Goal: Find specific page/section: Find specific page/section

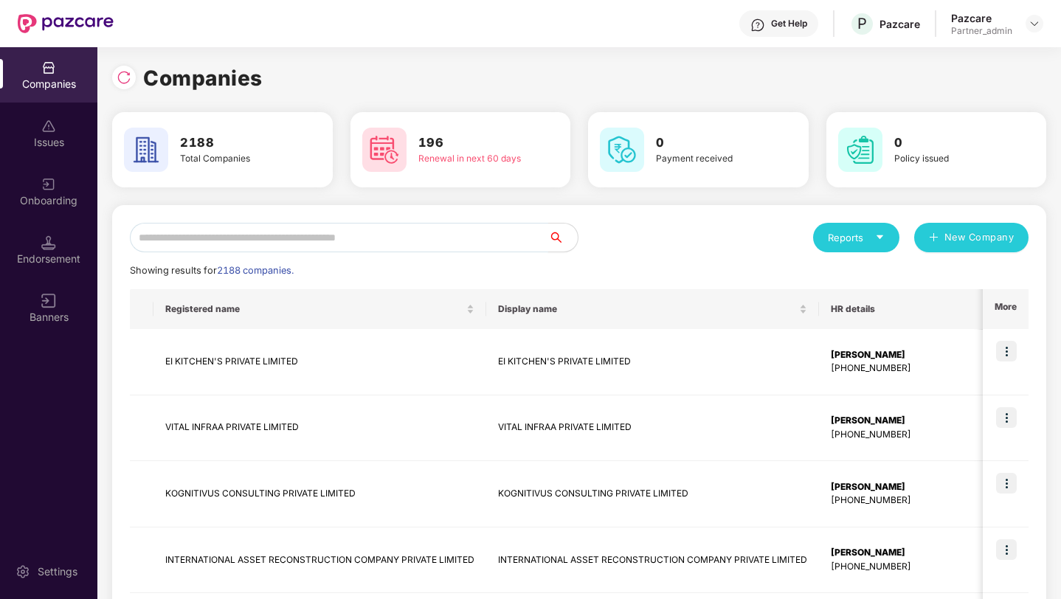
click at [201, 238] on input "text" at bounding box center [339, 238] width 418 height 30
click at [368, 372] on td "EI KITCHEN'S PRIVATE LIMITED" at bounding box center [319, 362] width 333 height 66
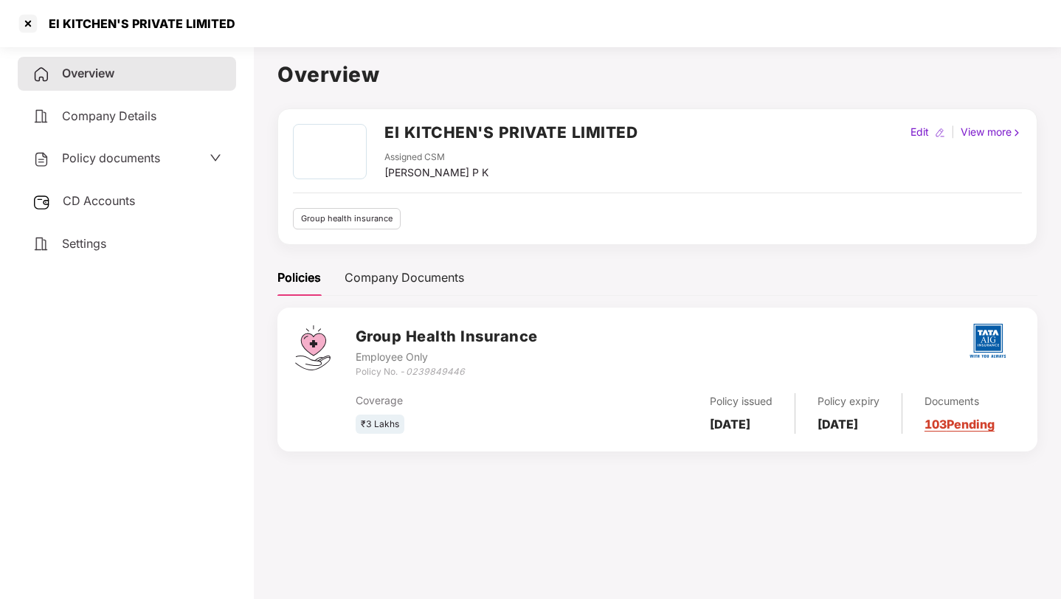
click at [961, 432] on link "103 Pending" at bounding box center [960, 424] width 70 height 15
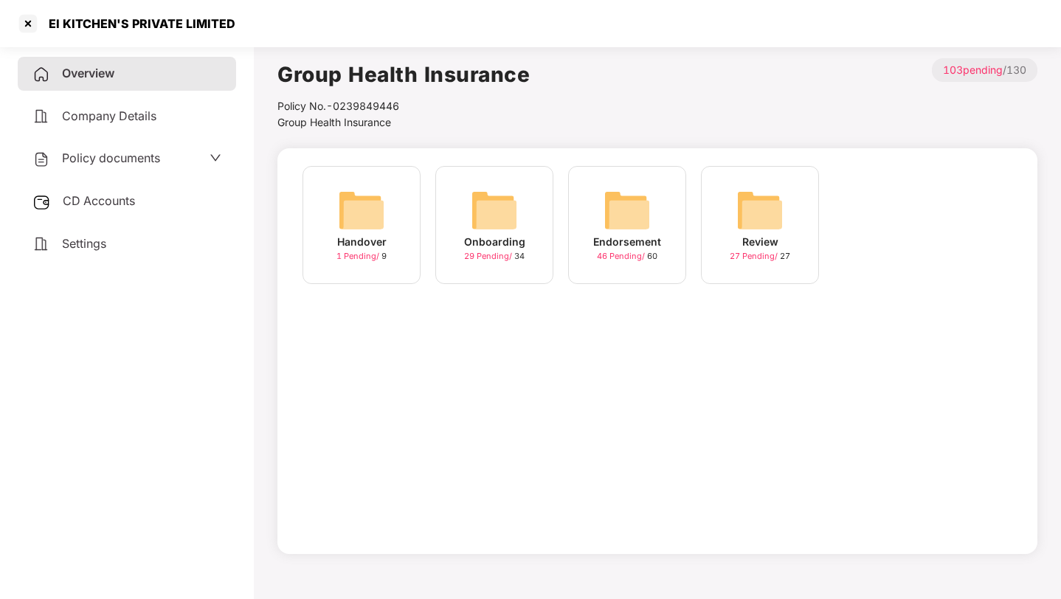
click at [443, 227] on div "Onboarding 29 Pending / 34" at bounding box center [494, 225] width 118 height 118
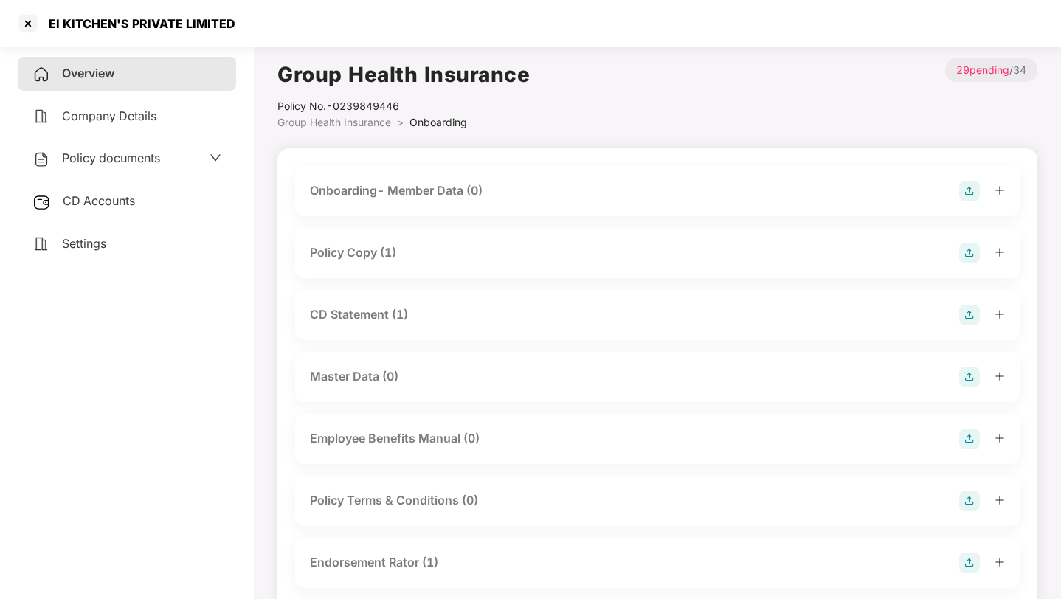
click at [405, 245] on div "Policy Copy (1)" at bounding box center [657, 253] width 695 height 21
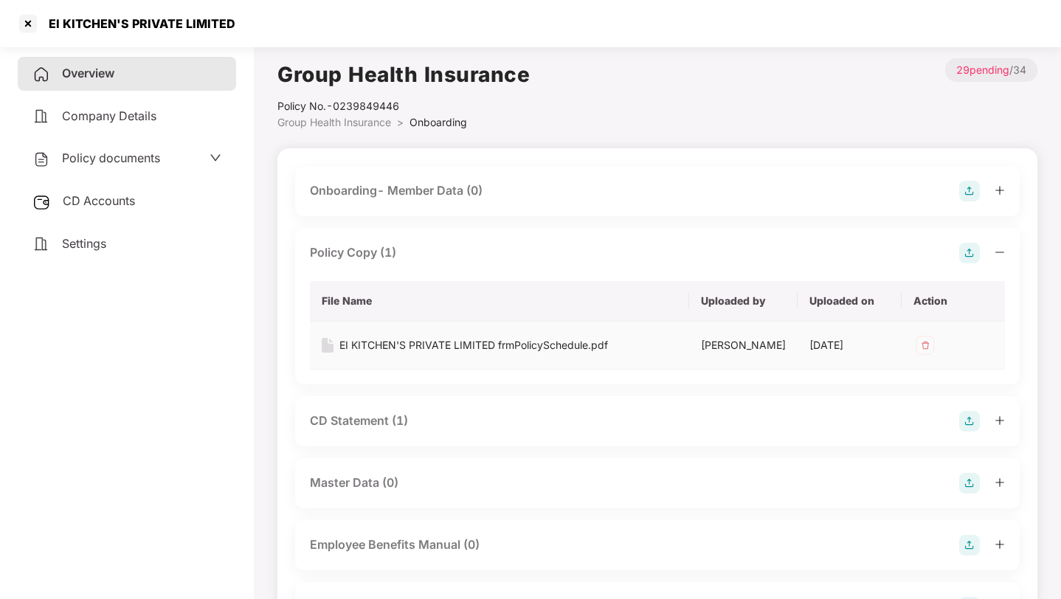
click at [576, 343] on div "EI KITCHEN'S PRIVATE LIMITED frmPolicySchedule.pdf" at bounding box center [473, 345] width 269 height 16
